Goal: Task Accomplishment & Management: Manage account settings

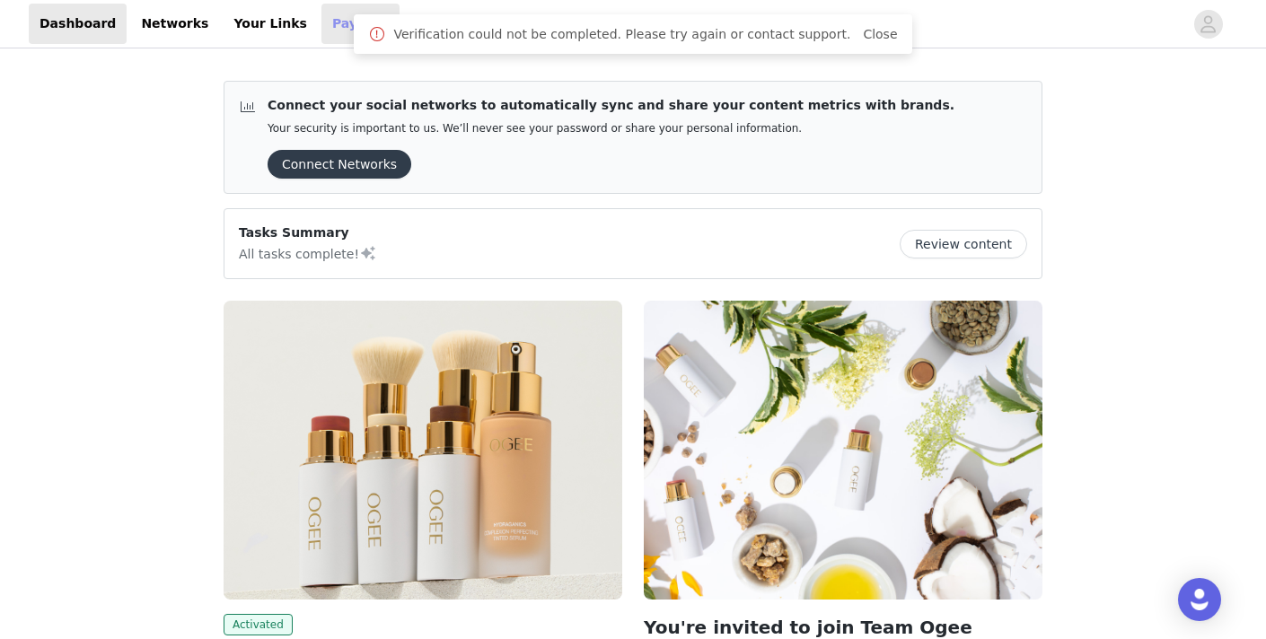
click at [322, 42] on link "Payouts" at bounding box center [361, 24] width 78 height 40
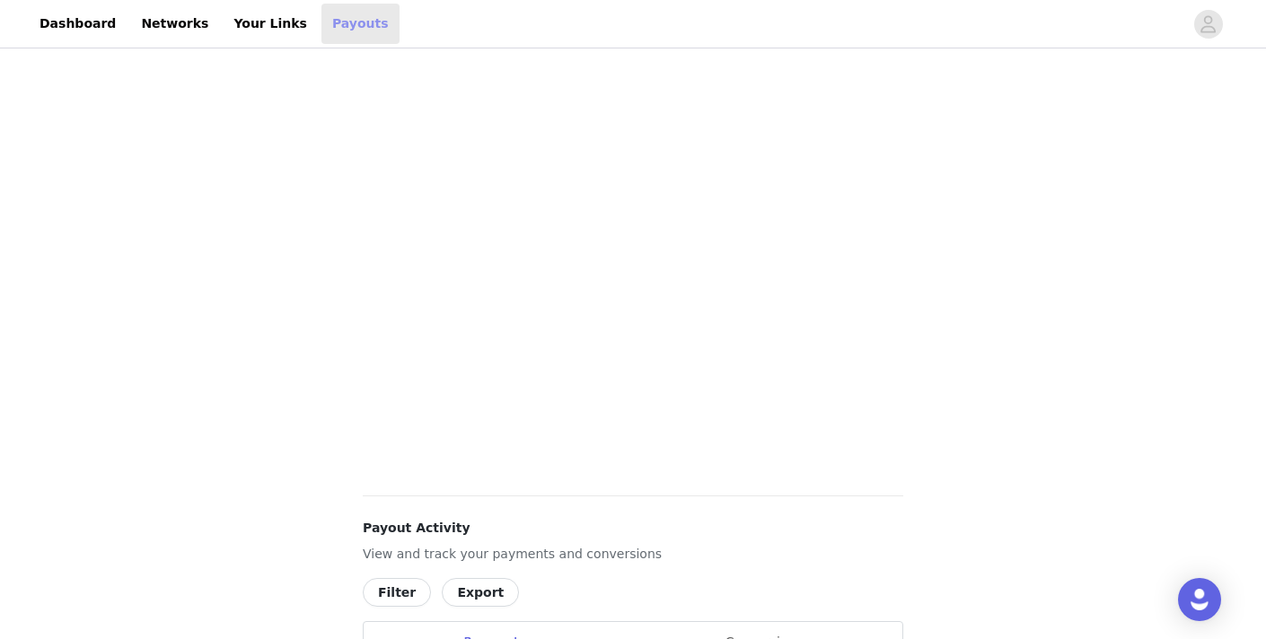
scroll to position [521, 0]
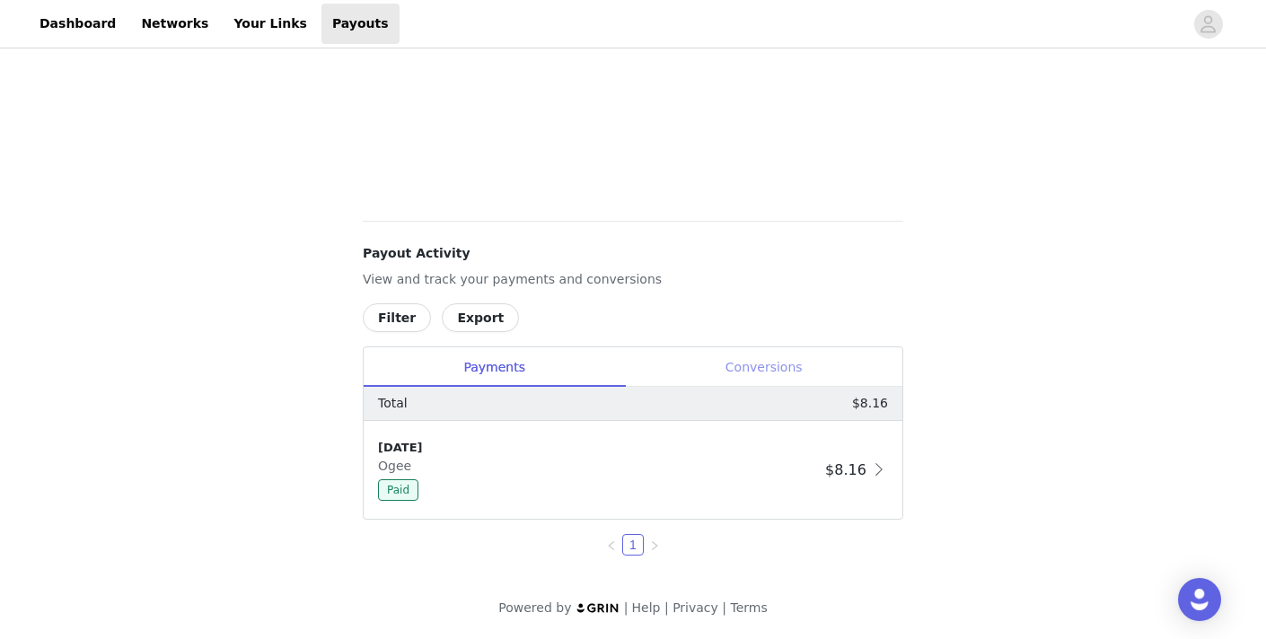
click at [745, 357] on div "Conversions" at bounding box center [764, 368] width 278 height 40
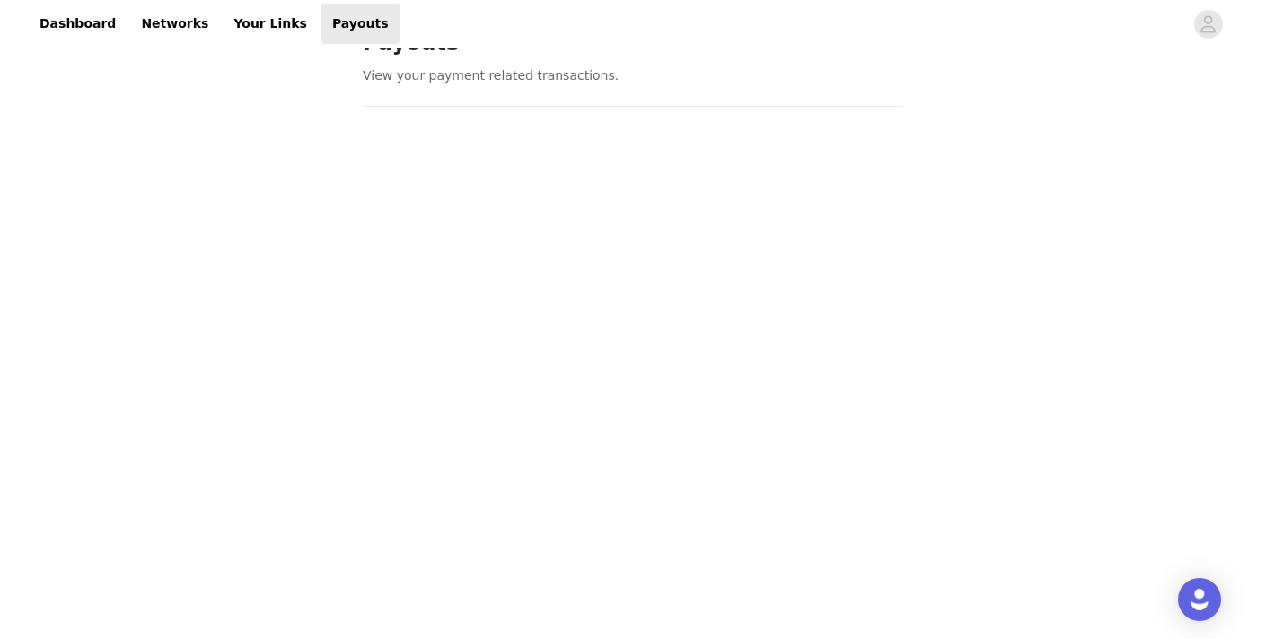
scroll to position [20, 0]
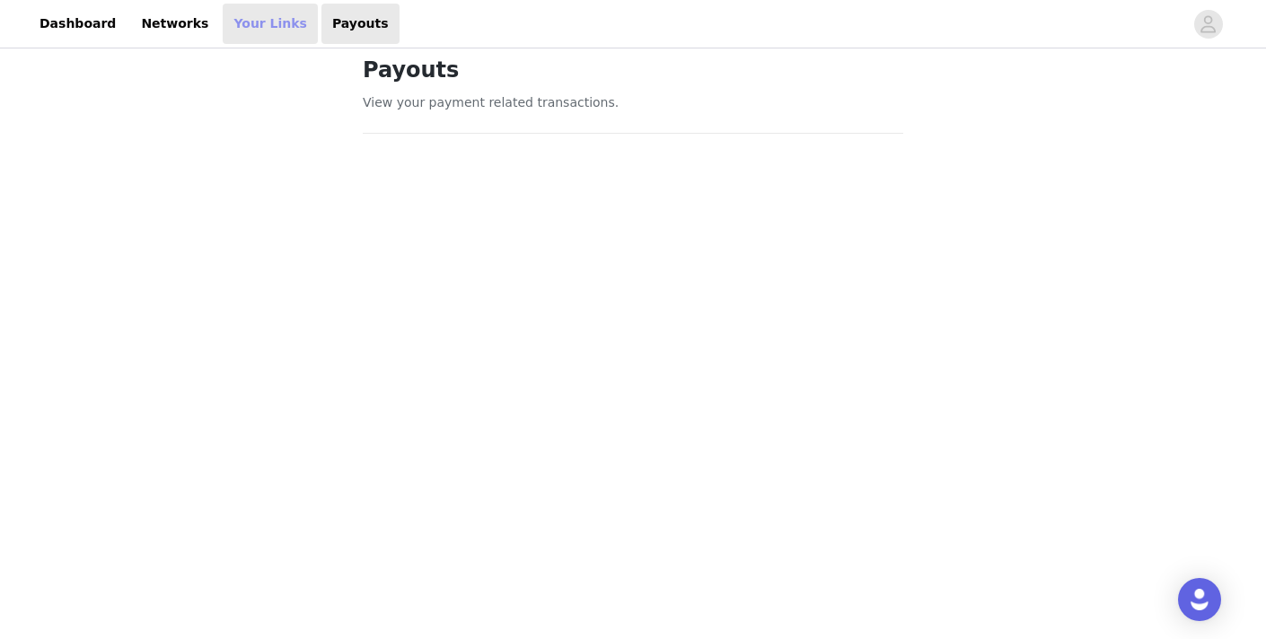
click at [228, 17] on link "Your Links" at bounding box center [270, 24] width 95 height 40
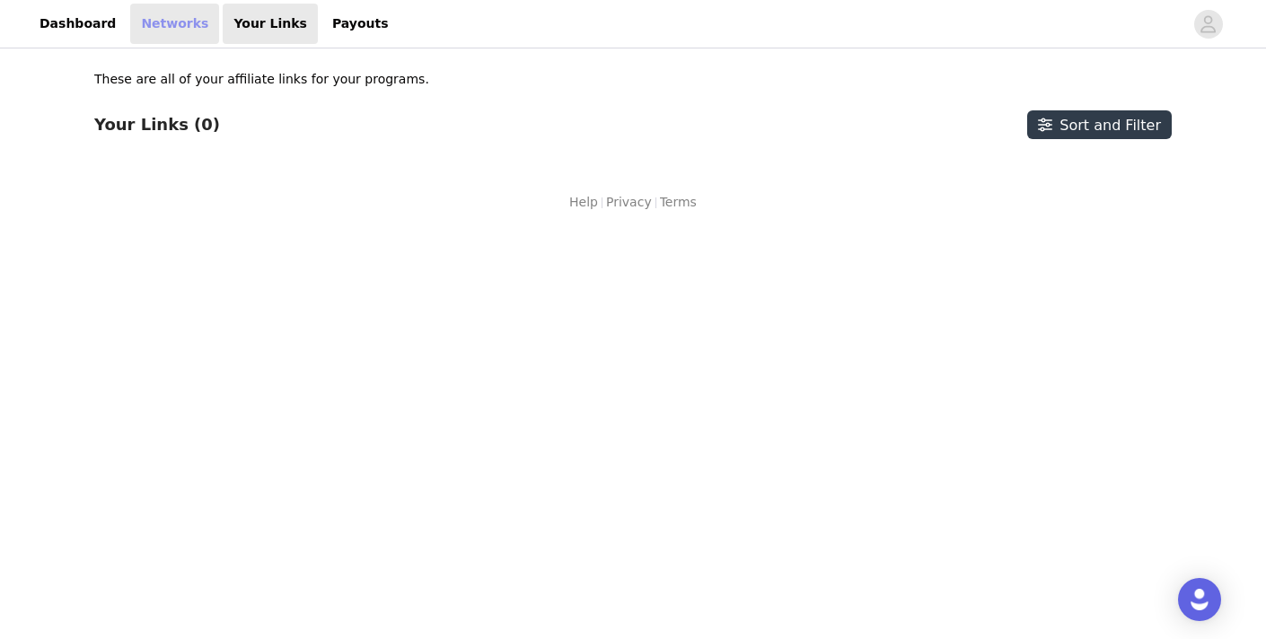
click at [179, 21] on link "Networks" at bounding box center [174, 24] width 89 height 40
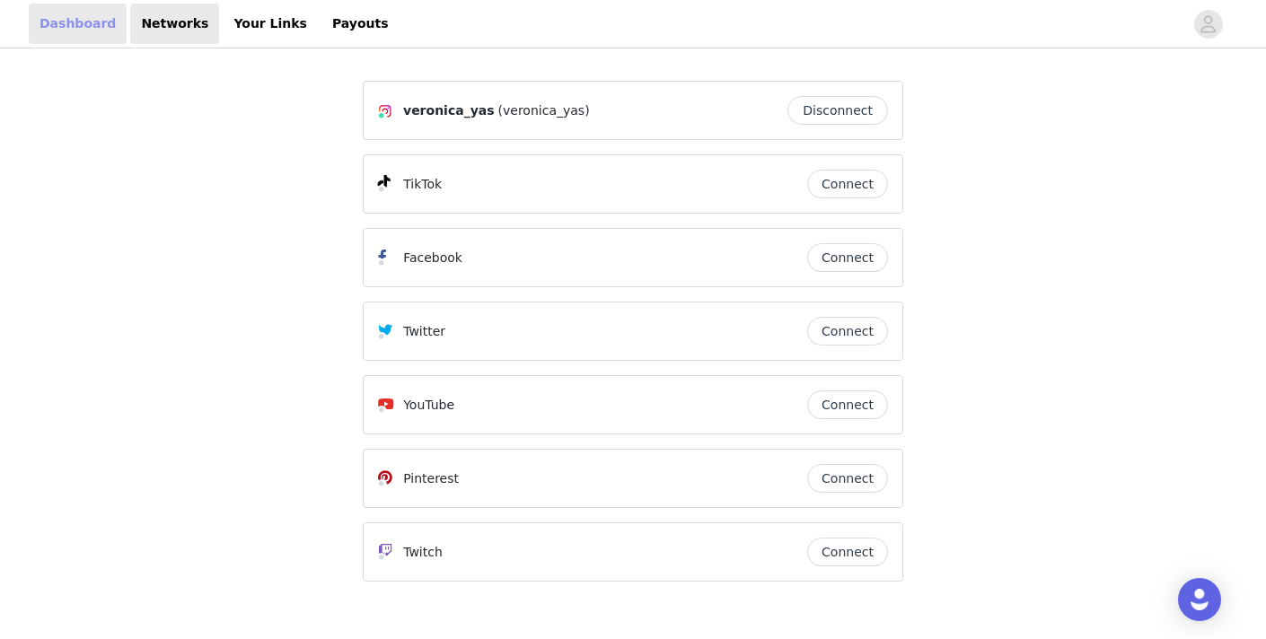
click at [74, 23] on link "Dashboard" at bounding box center [78, 24] width 98 height 40
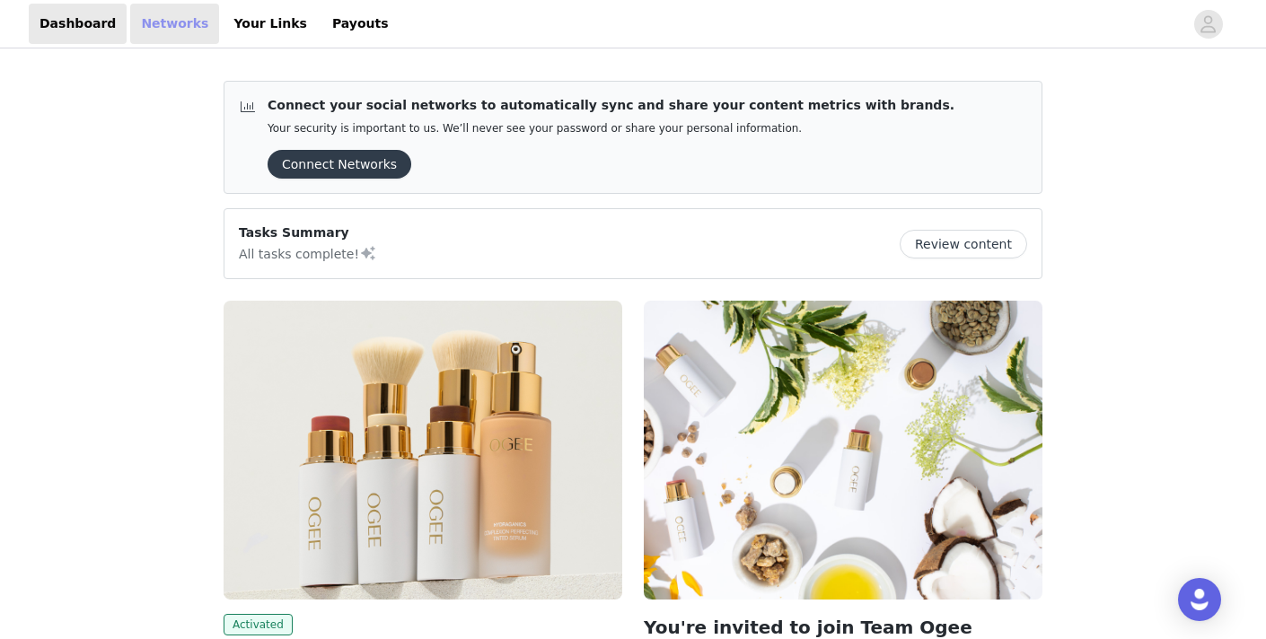
click at [165, 18] on link "Networks" at bounding box center [174, 24] width 89 height 40
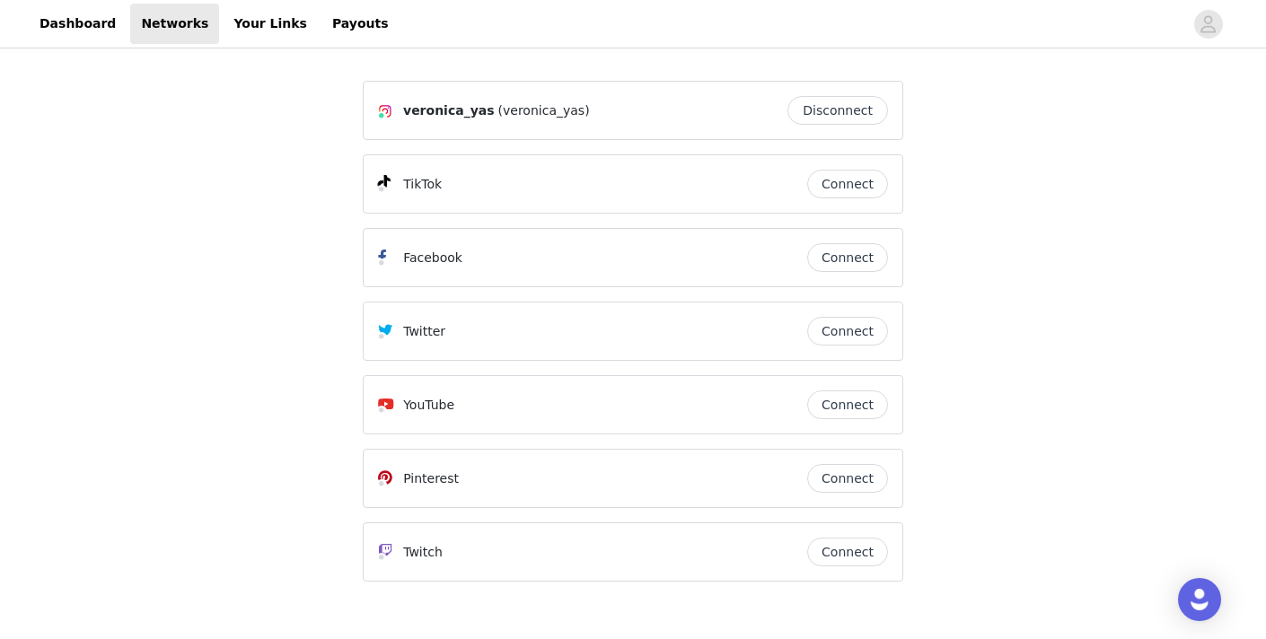
click at [860, 413] on button "Connect" at bounding box center [847, 405] width 81 height 29
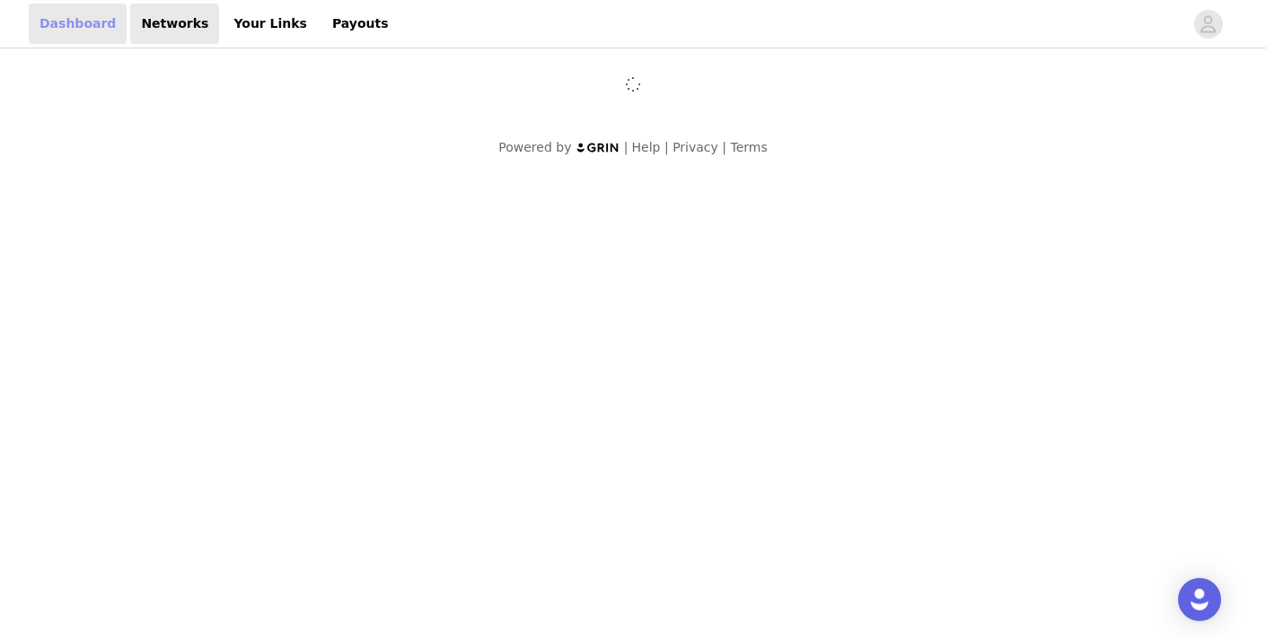
click at [59, 22] on link "Dashboard" at bounding box center [78, 24] width 98 height 40
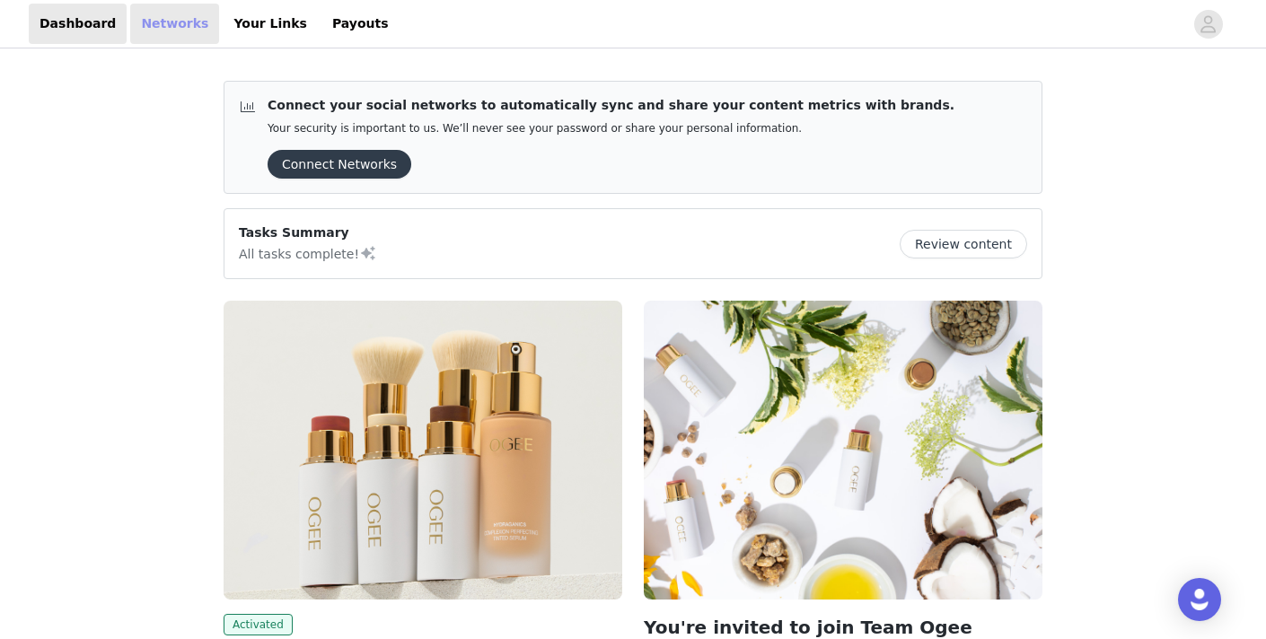
click at [134, 21] on link "Networks" at bounding box center [174, 24] width 89 height 40
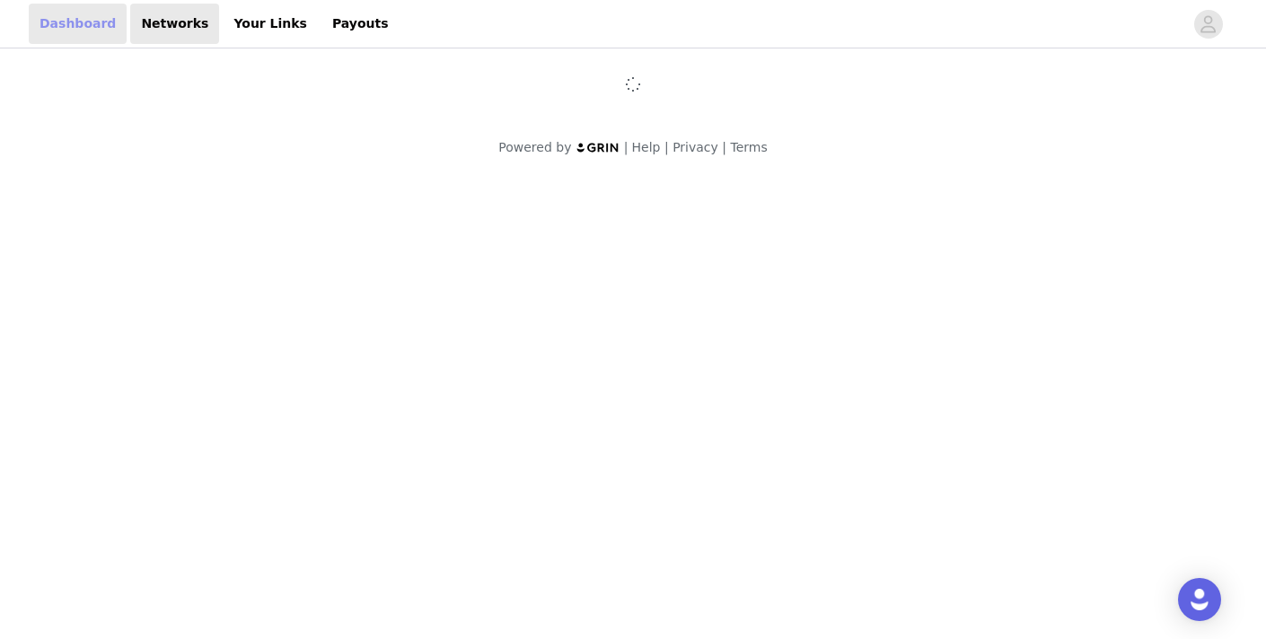
click at [91, 25] on link "Dashboard" at bounding box center [78, 24] width 98 height 40
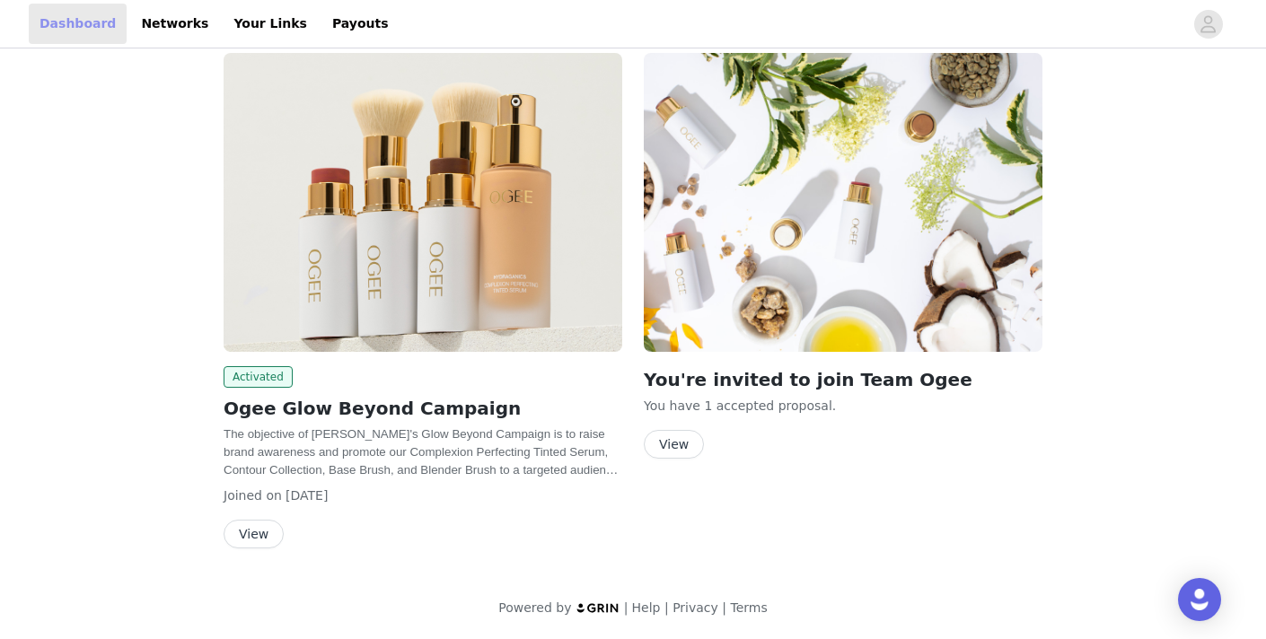
scroll to position [246, 0]
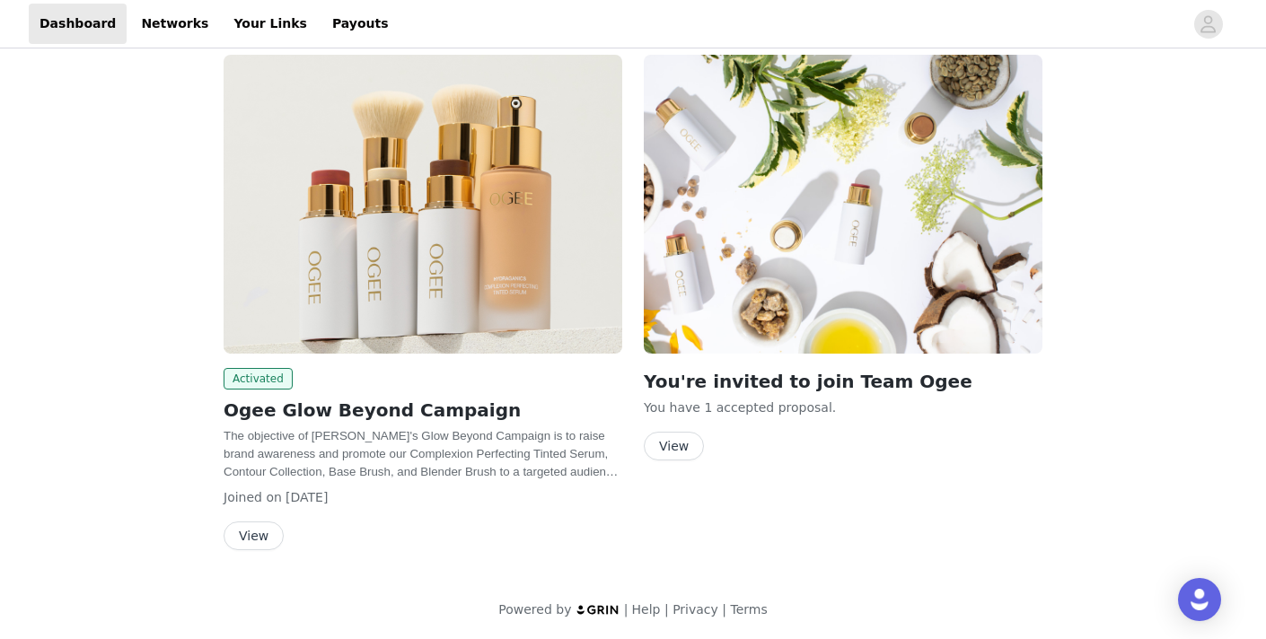
click at [671, 450] on button "View" at bounding box center [674, 446] width 60 height 29
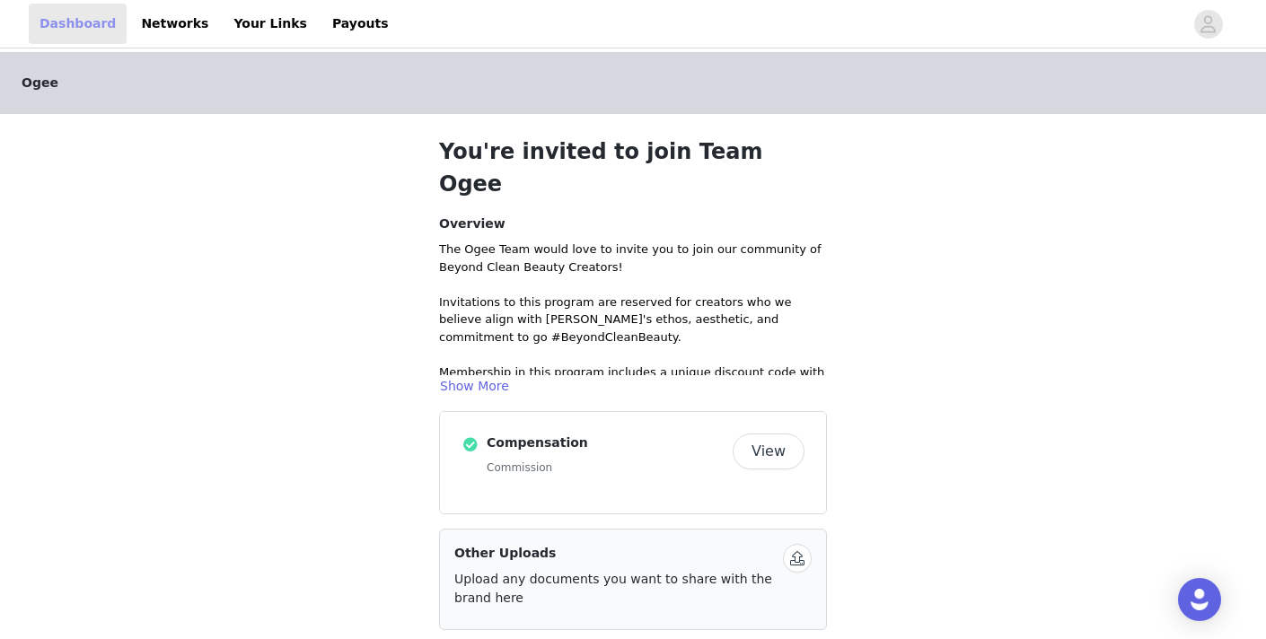
click at [65, 22] on link "Dashboard" at bounding box center [78, 24] width 98 height 40
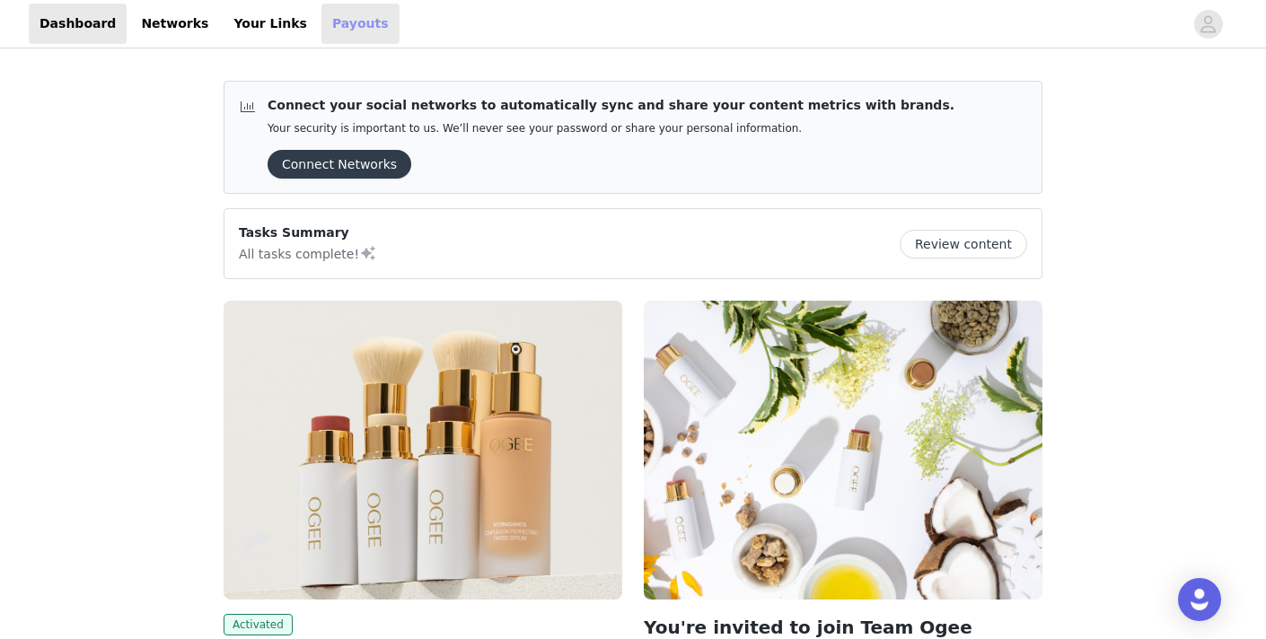
click at [322, 27] on link "Payouts" at bounding box center [361, 24] width 78 height 40
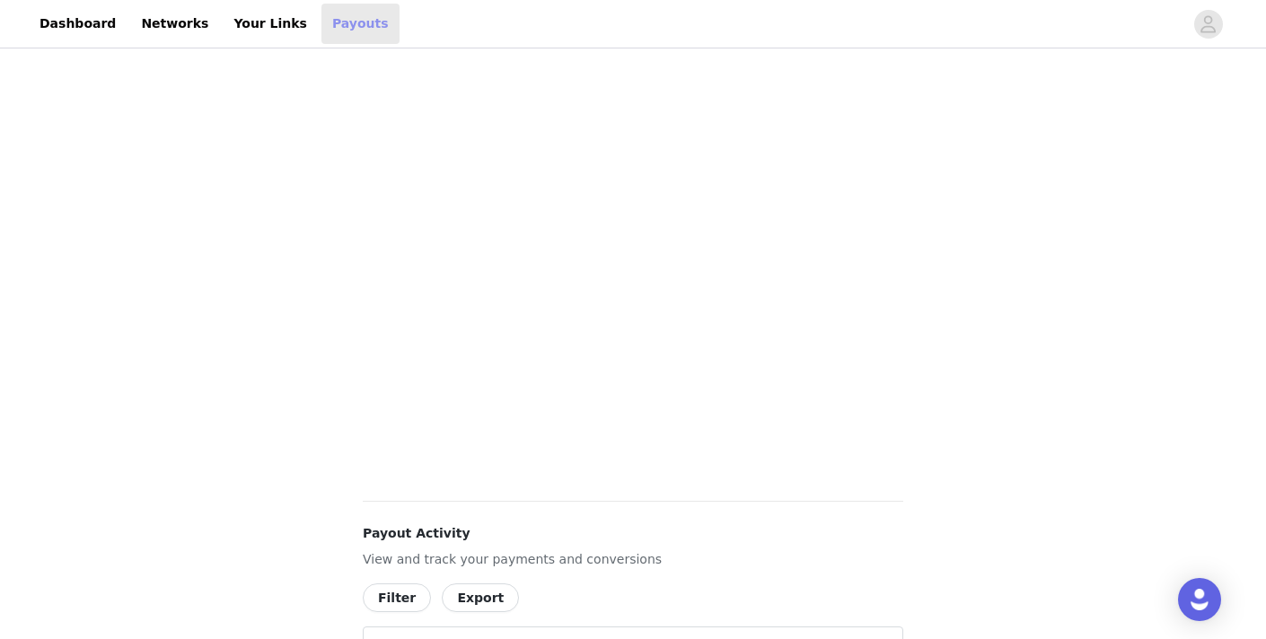
scroll to position [521, 0]
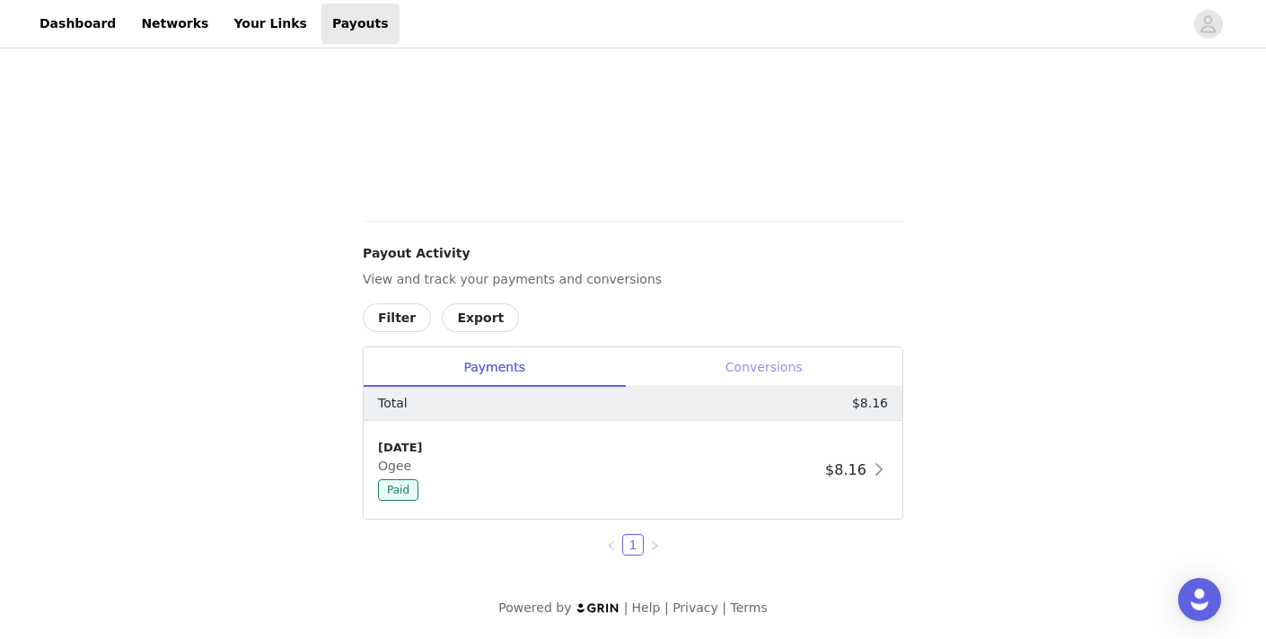
click at [748, 366] on div "Conversions" at bounding box center [764, 368] width 278 height 40
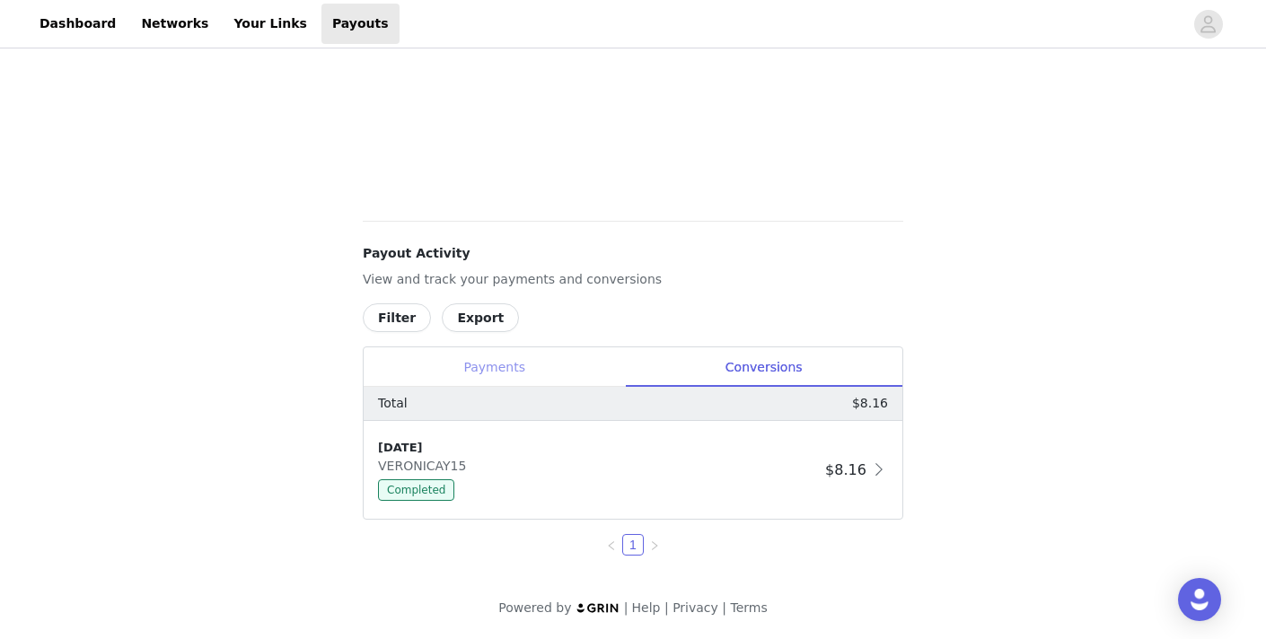
click at [463, 370] on div "Payments" at bounding box center [494, 368] width 261 height 40
